Goal: Check status

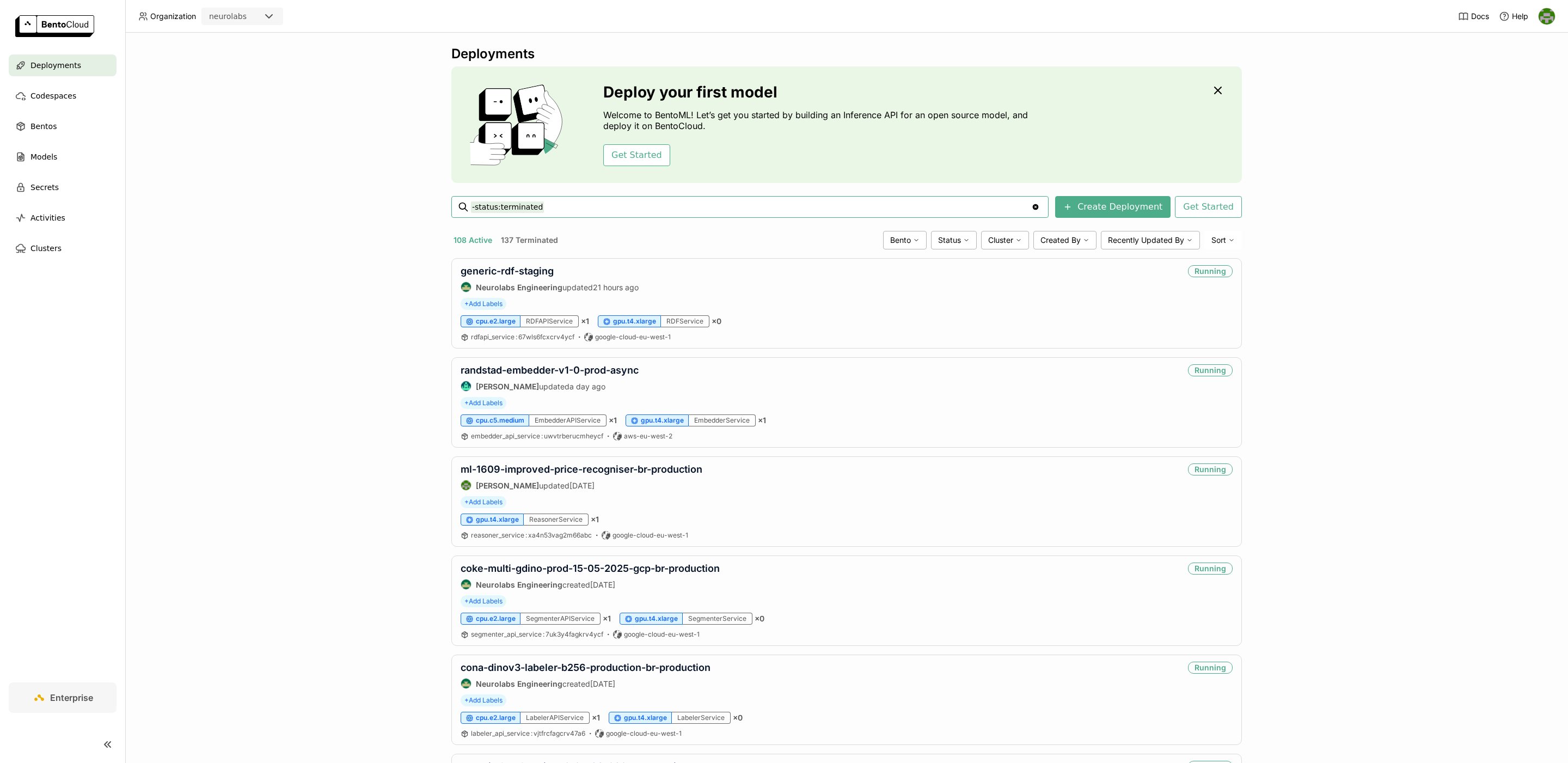
click at [826, 203] on input "-status:terminated" at bounding box center [751, 207] width 560 height 18
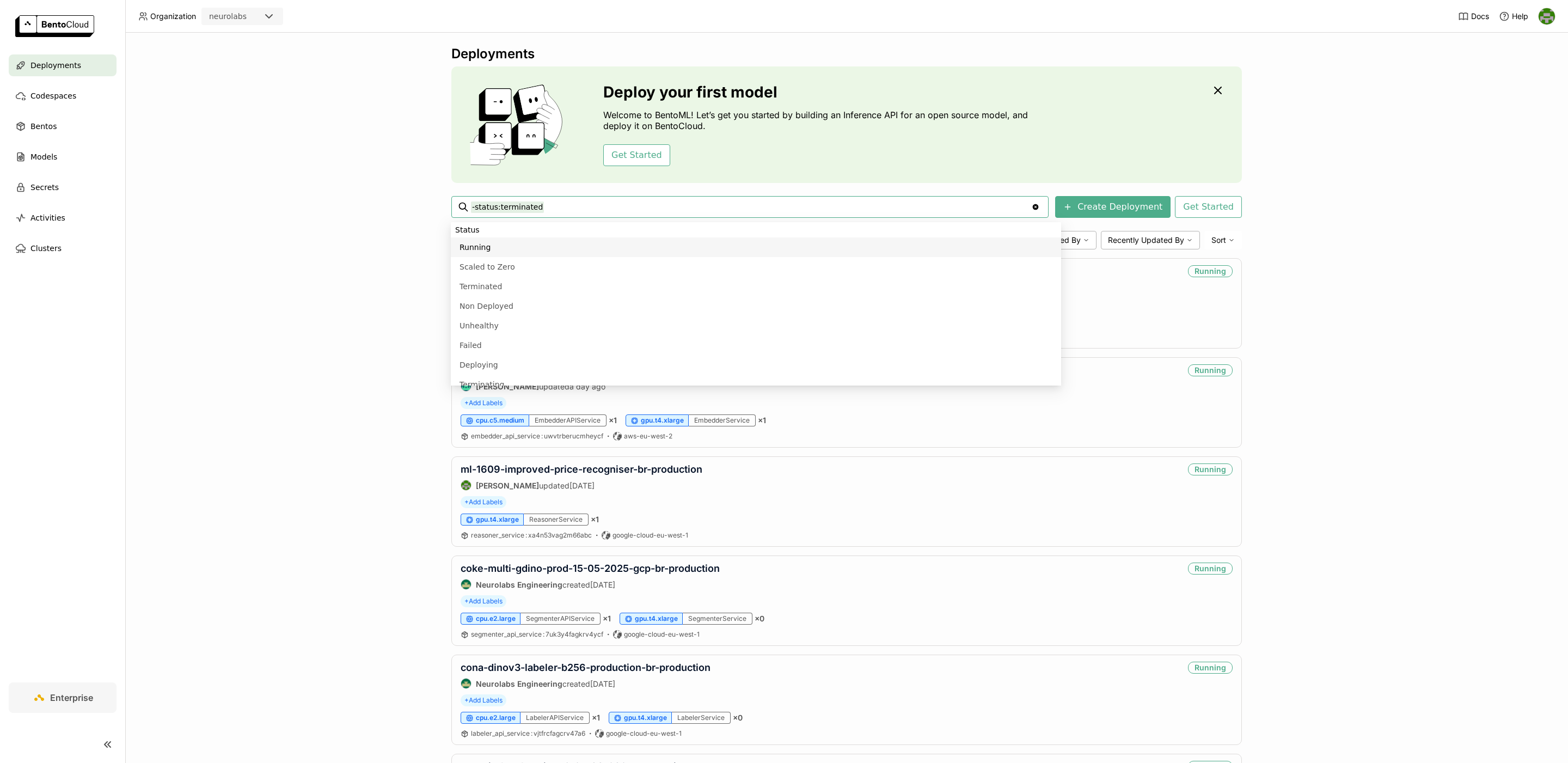
click at [826, 203] on input "-status:terminated" at bounding box center [751, 207] width 560 height 18
paste input "mondelez-labeler-dinov3-25-09-2025-production"
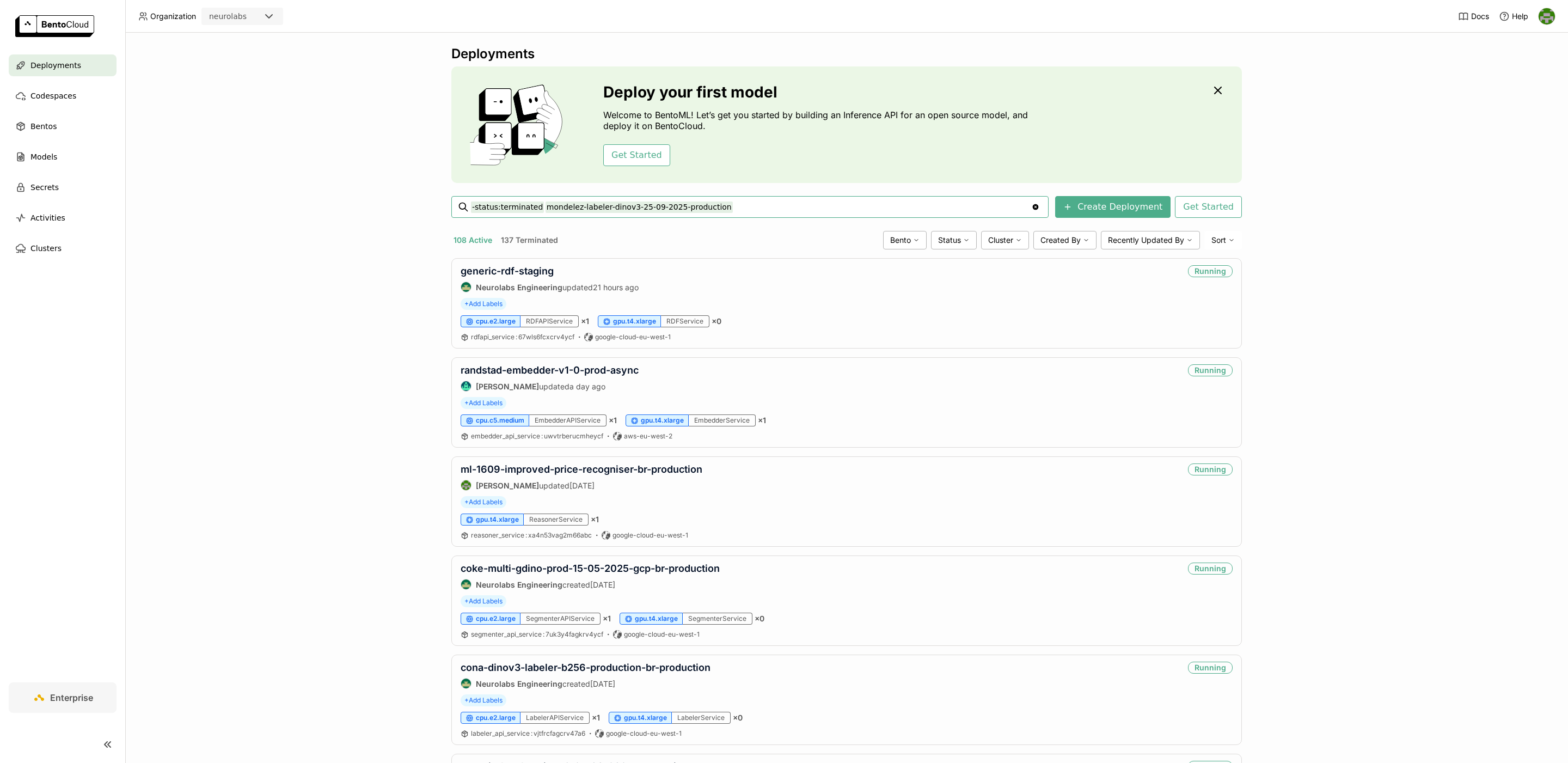
type input "-status:terminated mondelez-labeler-dinov3-25-09-2025-production"
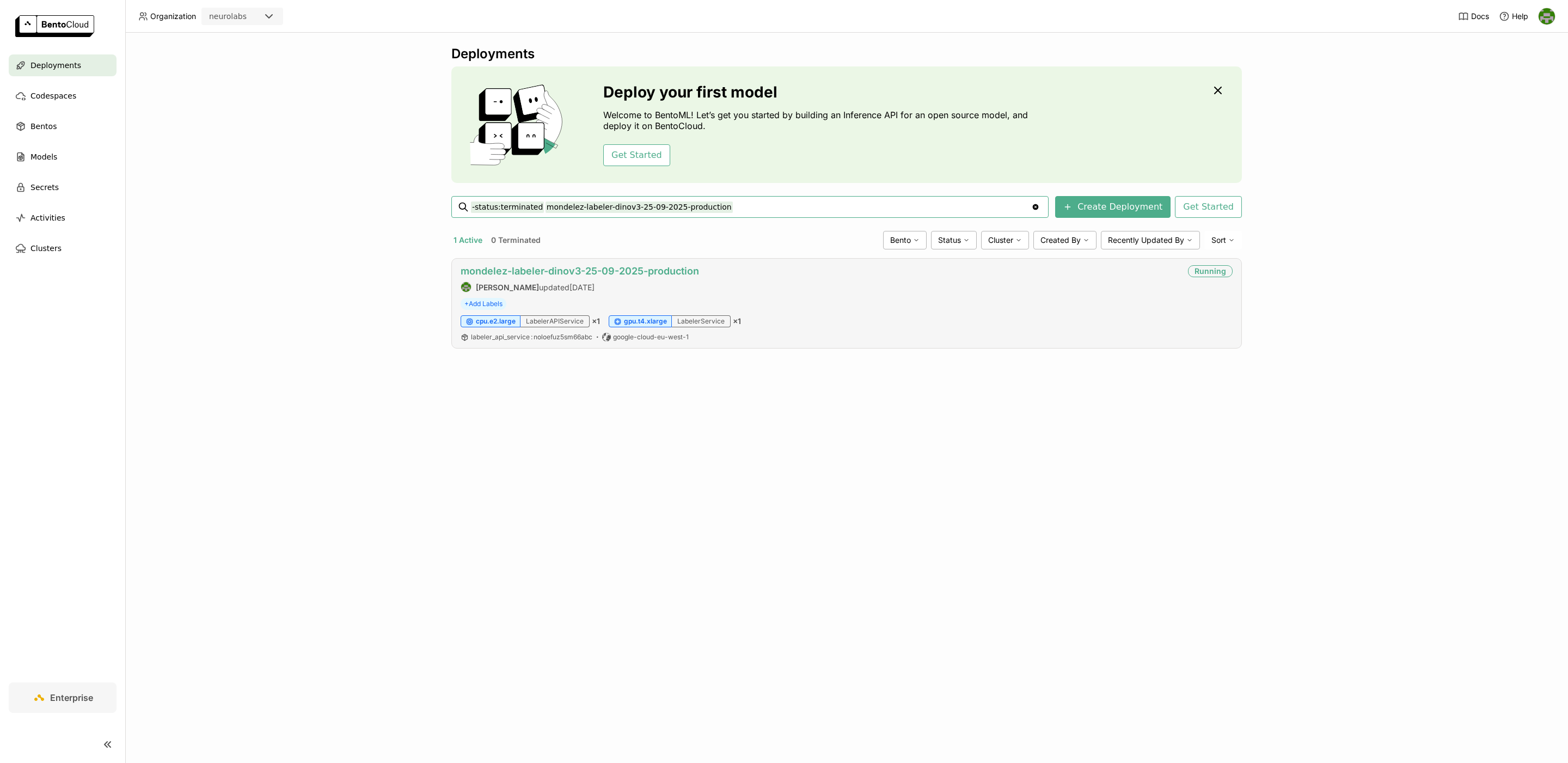
click at [476, 270] on link "mondelez-labeler-dinov3-25-09-2025-production" at bounding box center [580, 270] width 239 height 11
